Goal: Task Accomplishment & Management: Use online tool/utility

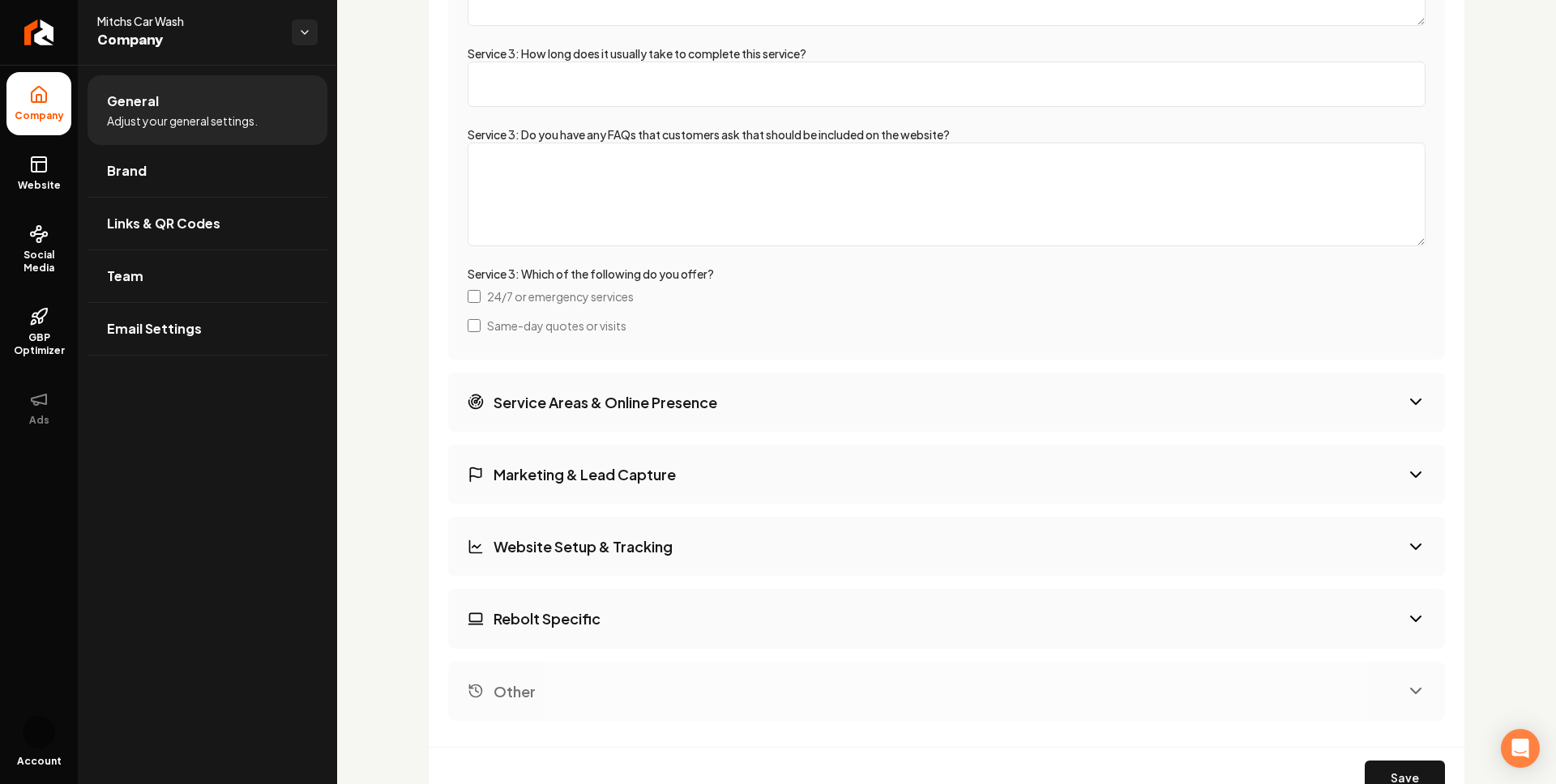
scroll to position [3997, 0]
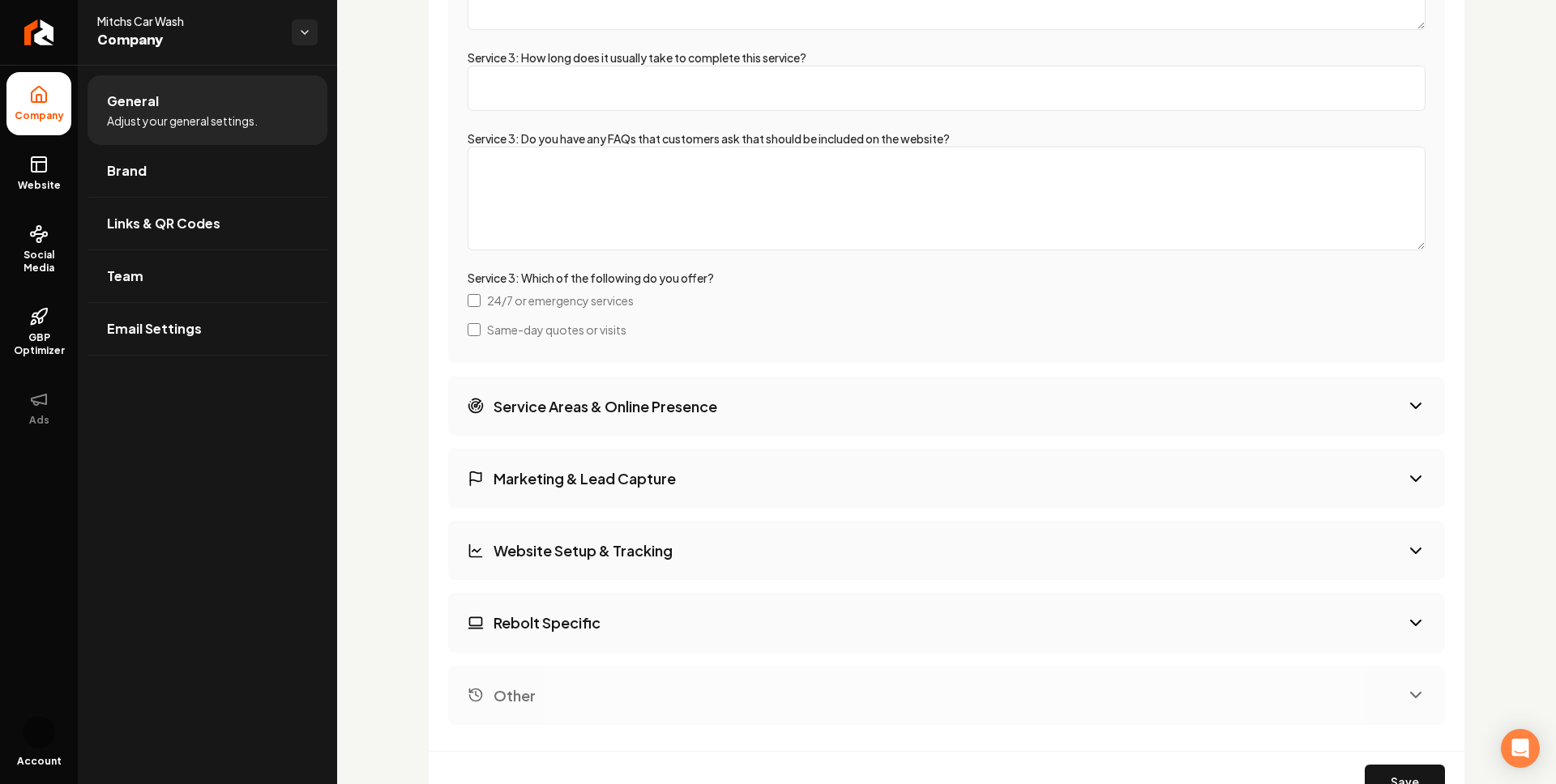
click at [636, 276] on label "Service 3: Which of the following do you offer?" at bounding box center [591, 277] width 247 height 14
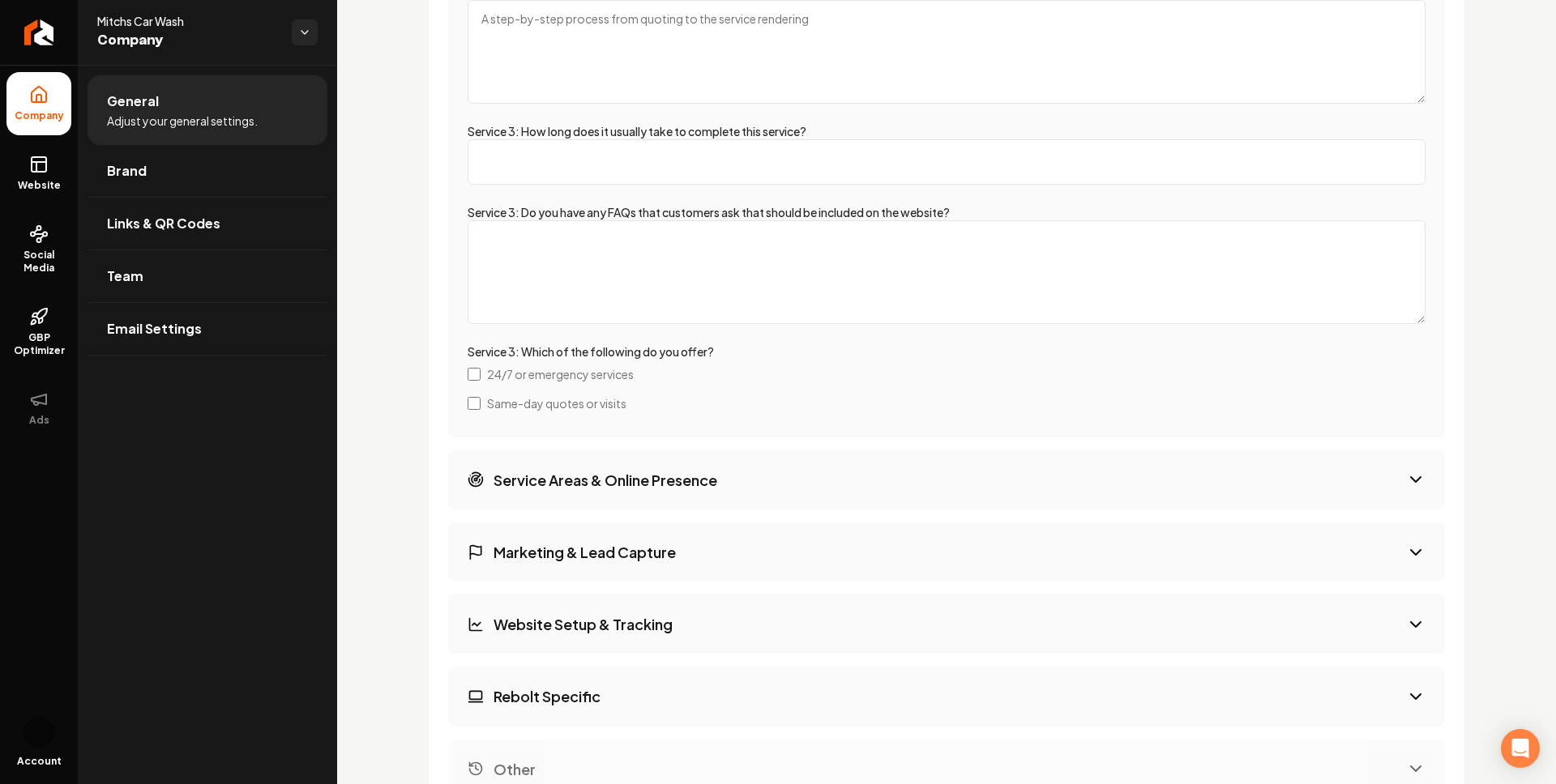
scroll to position [4015, 0]
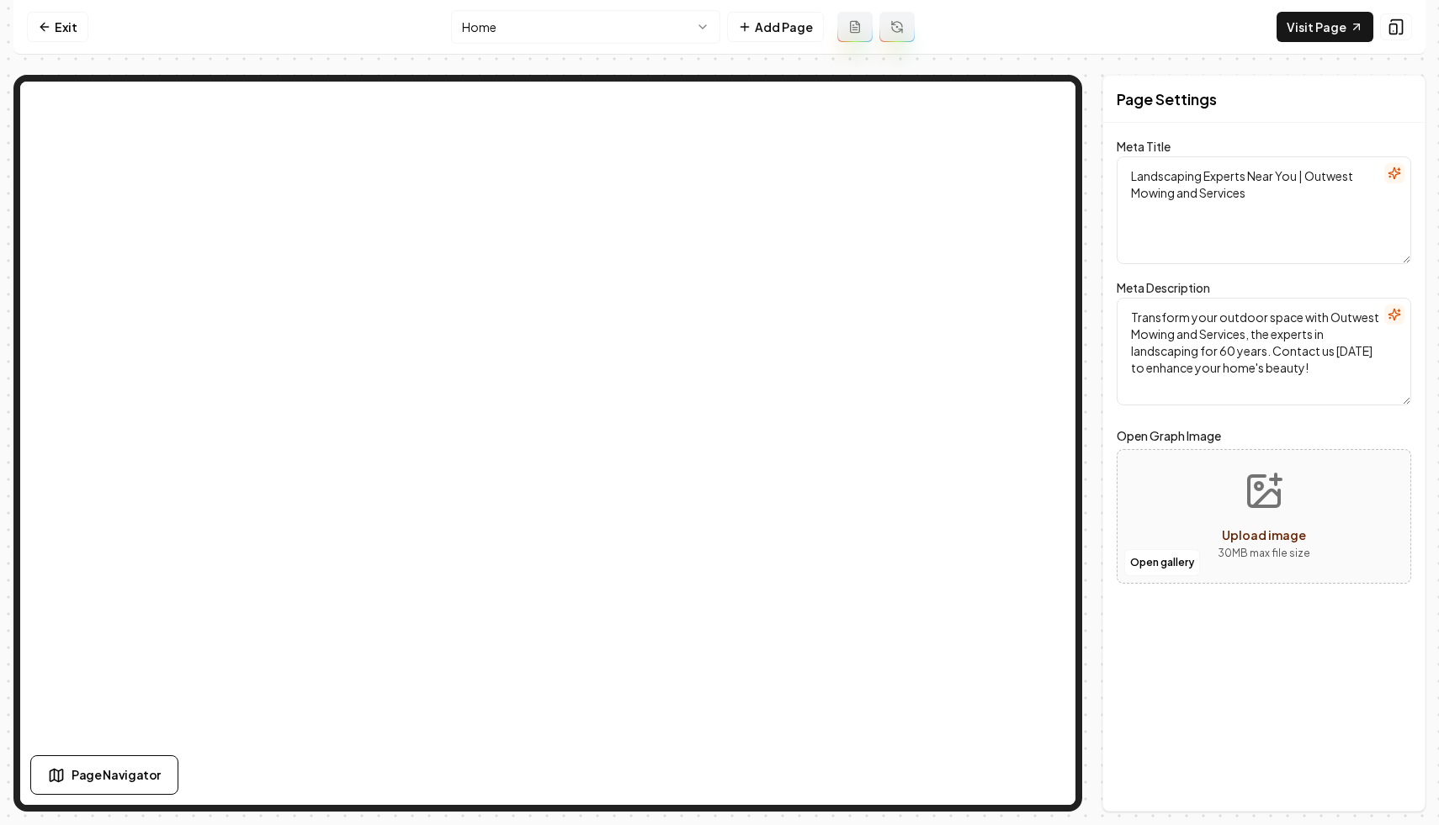
click at [974, 33] on nav "Exit Home Add Page Visit Page" at bounding box center [719, 27] width 1412 height 55
click at [1101, 247] on div "Page Settings Meta Title Landscaping Experts Near You | Outwest Mowing and Serv…" at bounding box center [719, 443] width 1412 height 737
click at [1023, 27] on nav "Exit Home Add Page Visit Page" at bounding box center [719, 27] width 1412 height 55
